Goal: Information Seeking & Learning: Compare options

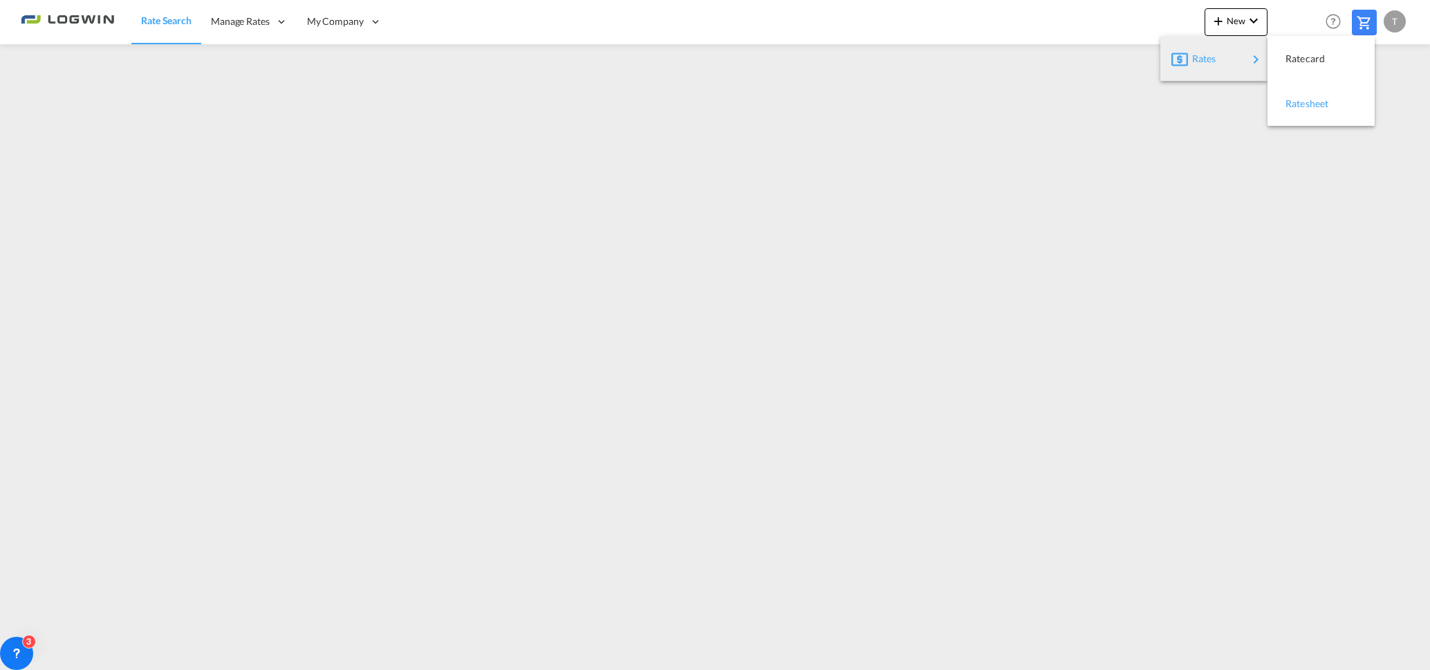
click at [1286, 95] on span "Ratesheet" at bounding box center [1292, 104] width 15 height 28
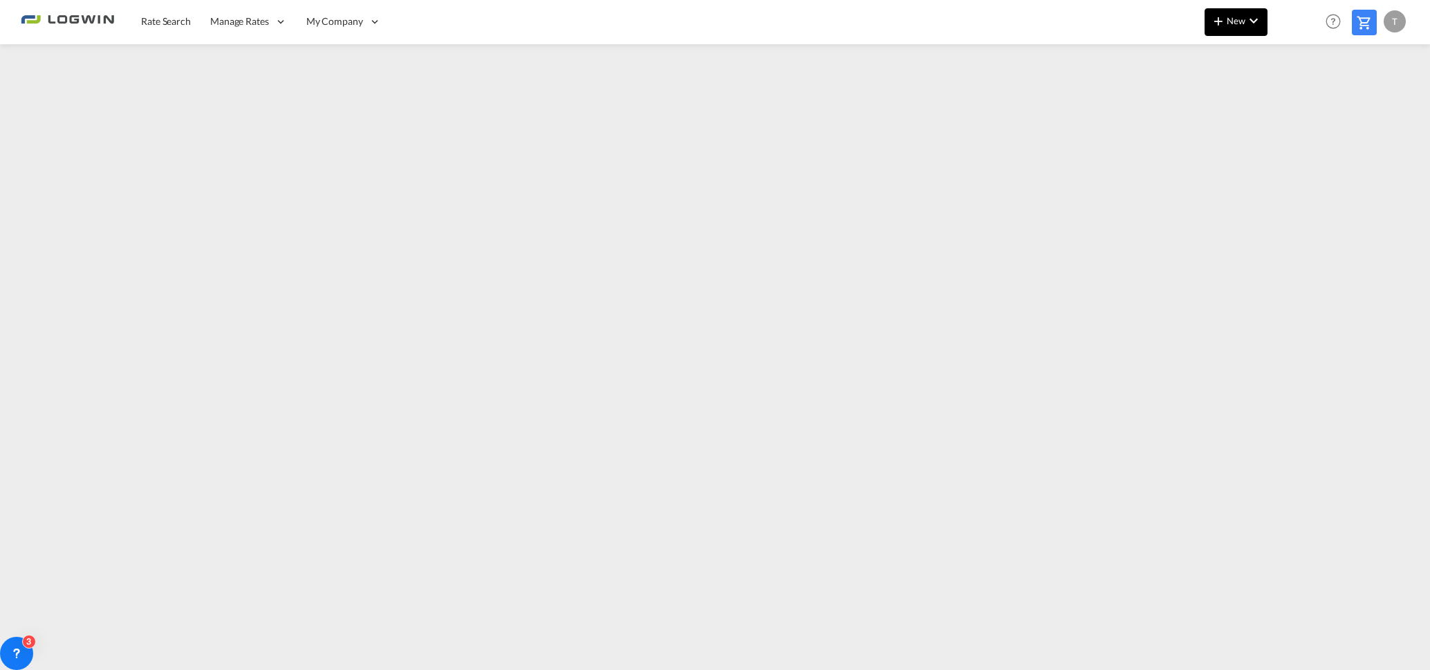
click at [1250, 19] on md-icon "icon-chevron-down" at bounding box center [1253, 20] width 17 height 17
click at [1313, 94] on div "Ratesheet" at bounding box center [1310, 103] width 51 height 35
click at [1223, 22] on md-icon "icon-plus 400-fg" at bounding box center [1218, 20] width 17 height 17
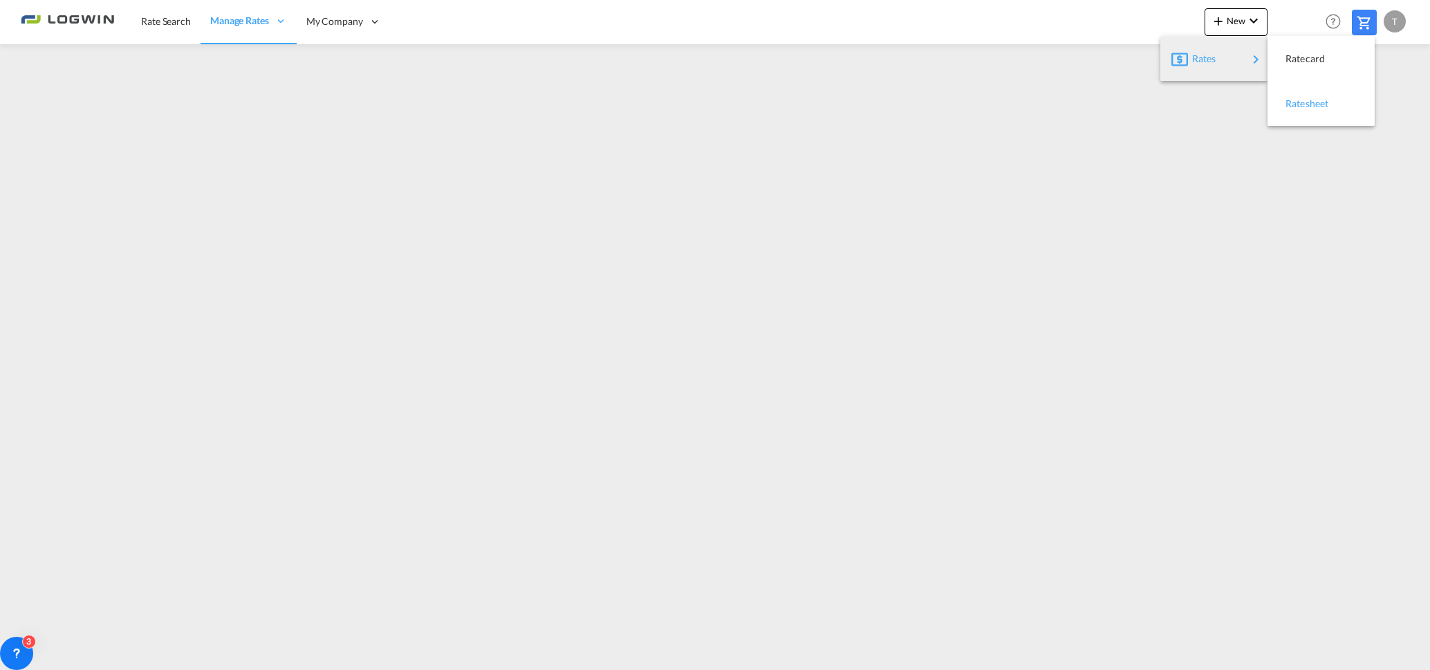
click at [1292, 105] on span "Ratesheet" at bounding box center [1292, 104] width 15 height 28
click at [153, 18] on span "Rate Search" at bounding box center [166, 21] width 50 height 12
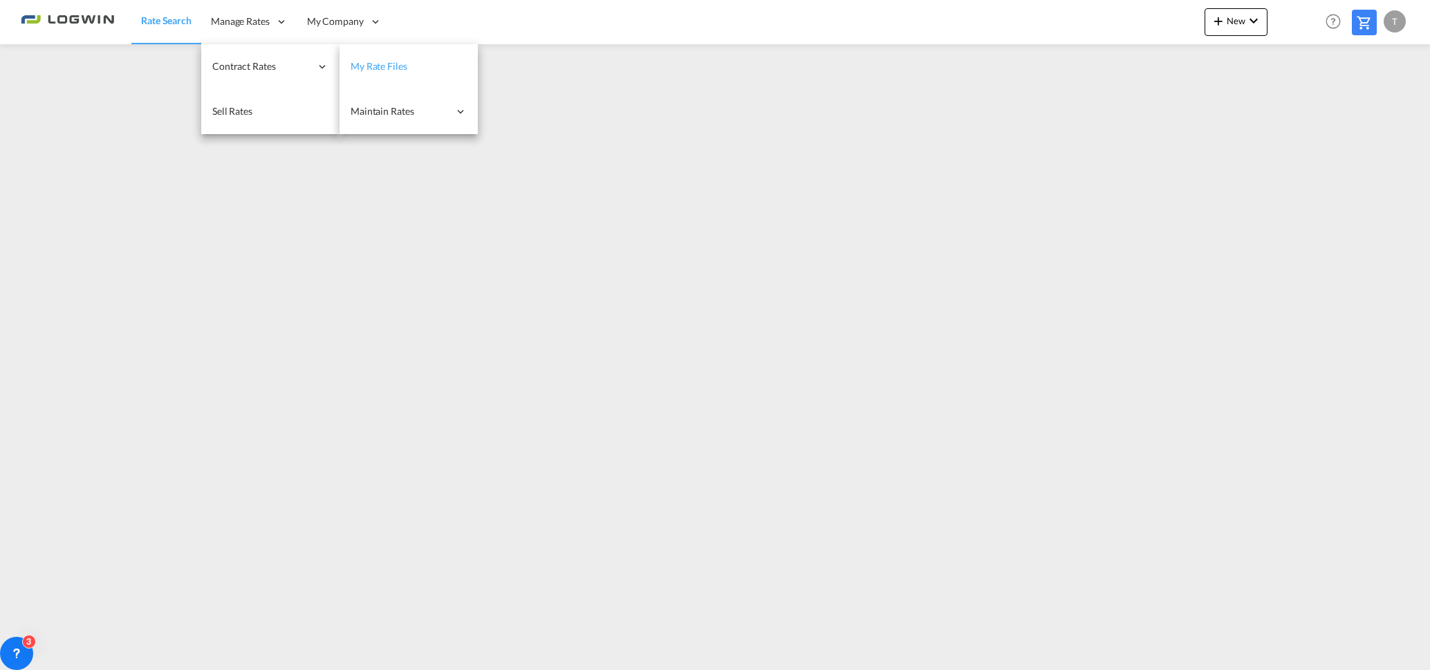
click at [377, 68] on span "My Rate Files" at bounding box center [378, 66] width 57 height 12
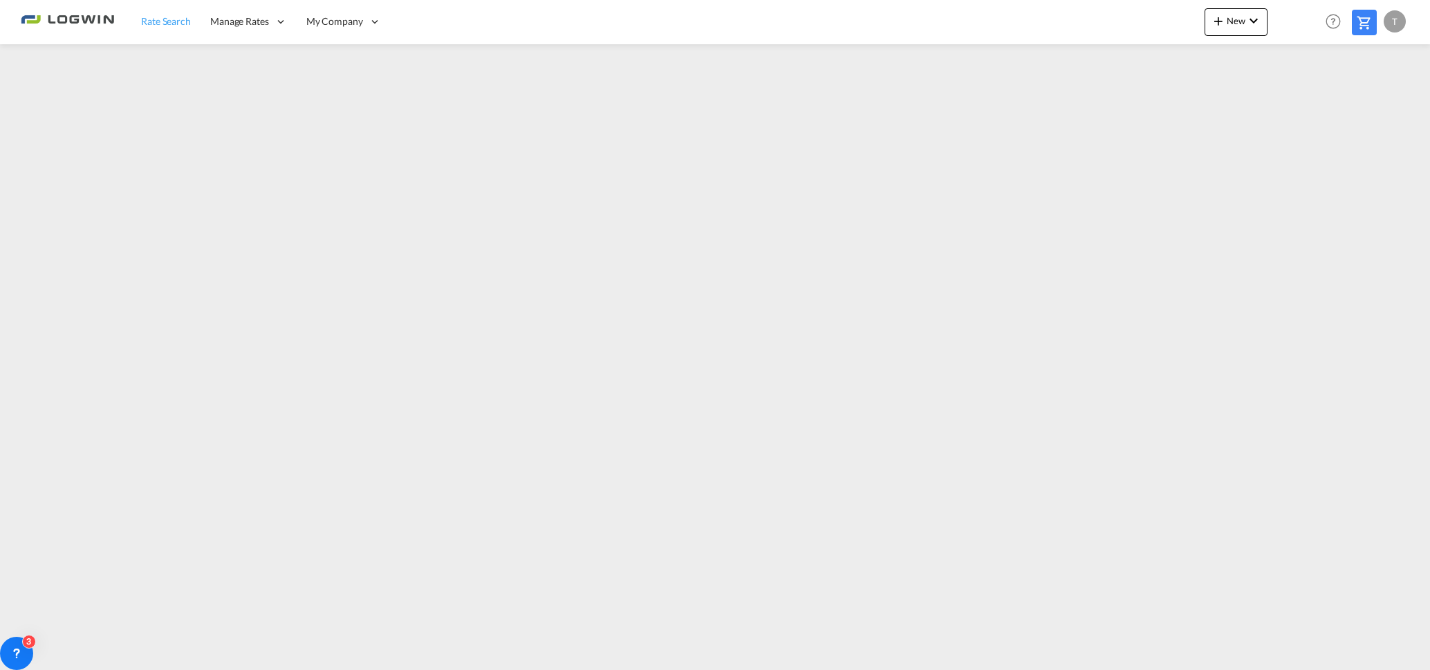
click at [161, 24] on span "Rate Search" at bounding box center [166, 21] width 50 height 12
